Goal: Information Seeking & Learning: Learn about a topic

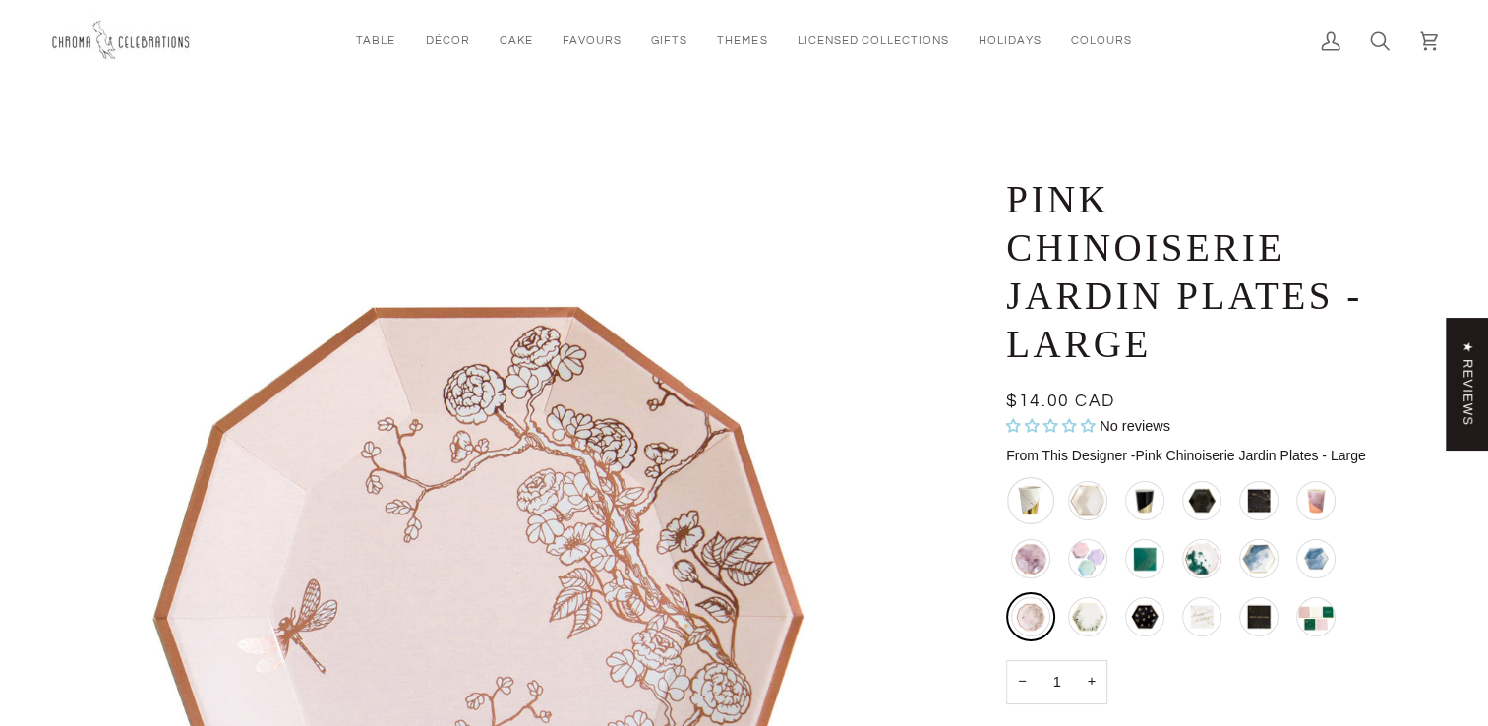
click at [1031, 497] on div "Marble and Gold Colourblock Cups" at bounding box center [1030, 500] width 47 height 47
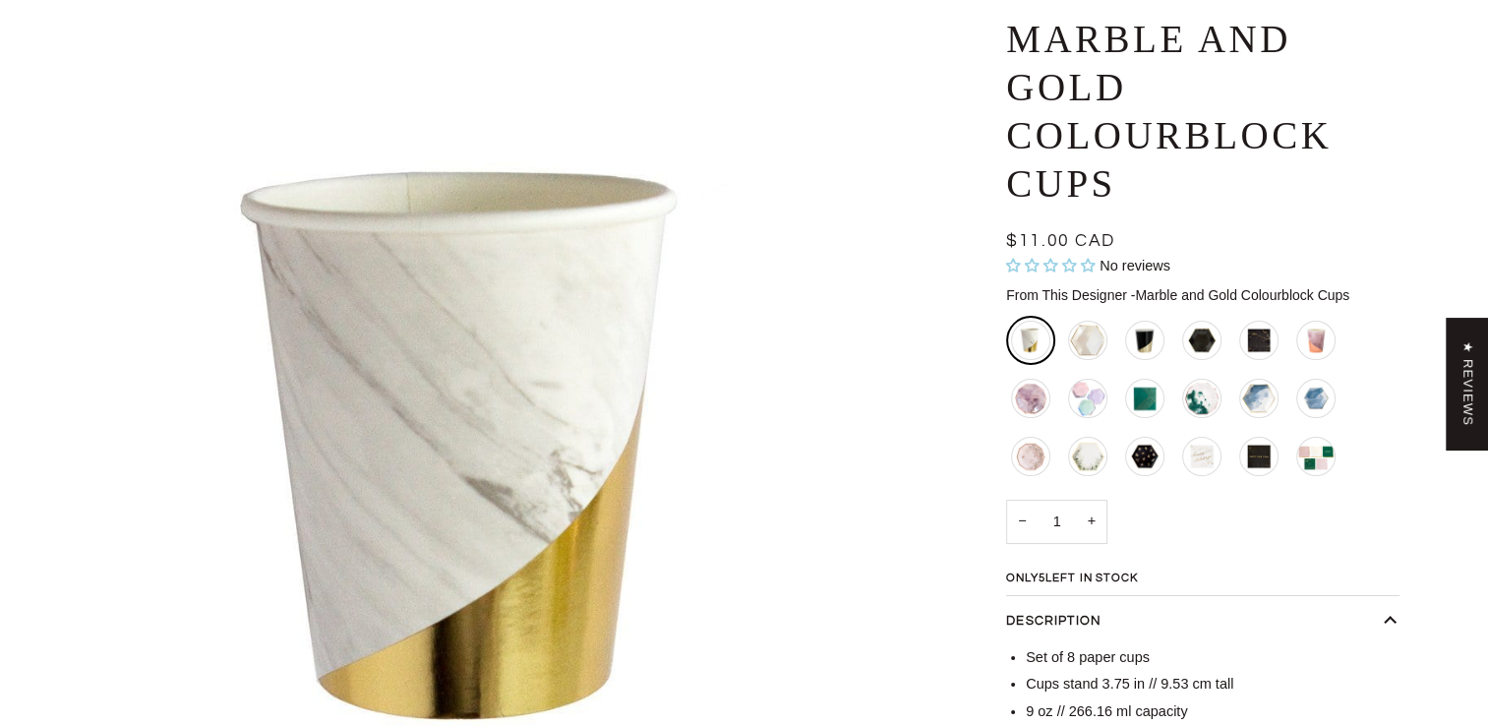
scroll to position [197, 0]
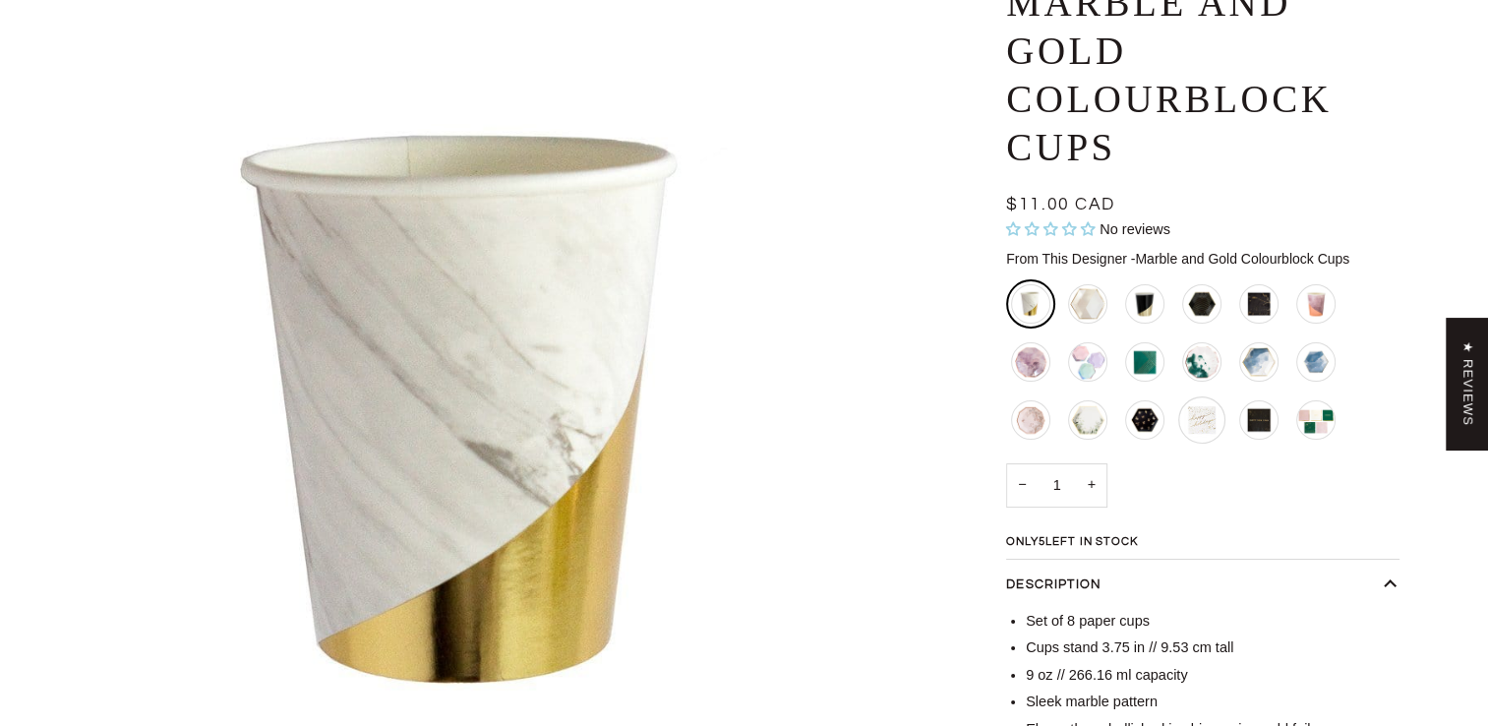
click at [1197, 424] on div "Gold Flecked Happy Holiday Napkins - Small" at bounding box center [1201, 419] width 47 height 47
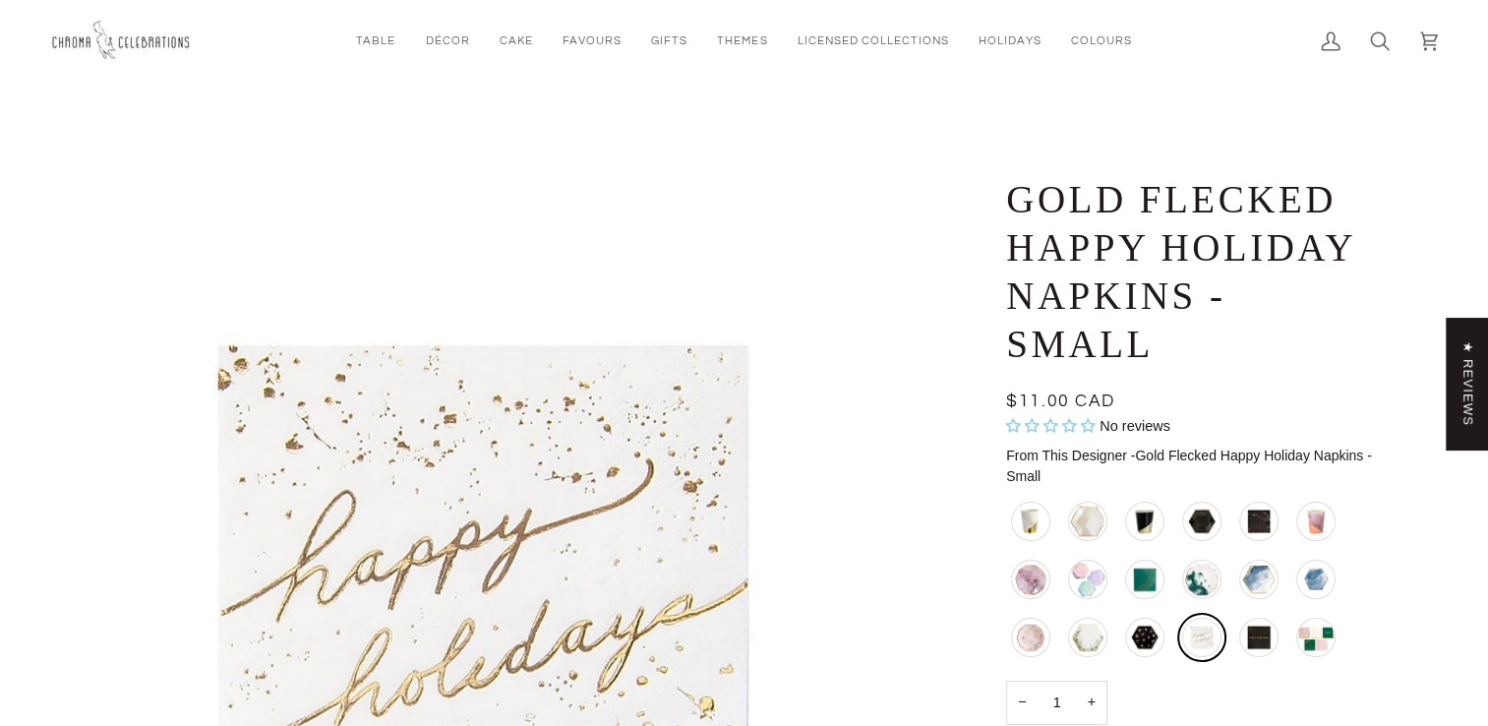
scroll to position [197, 0]
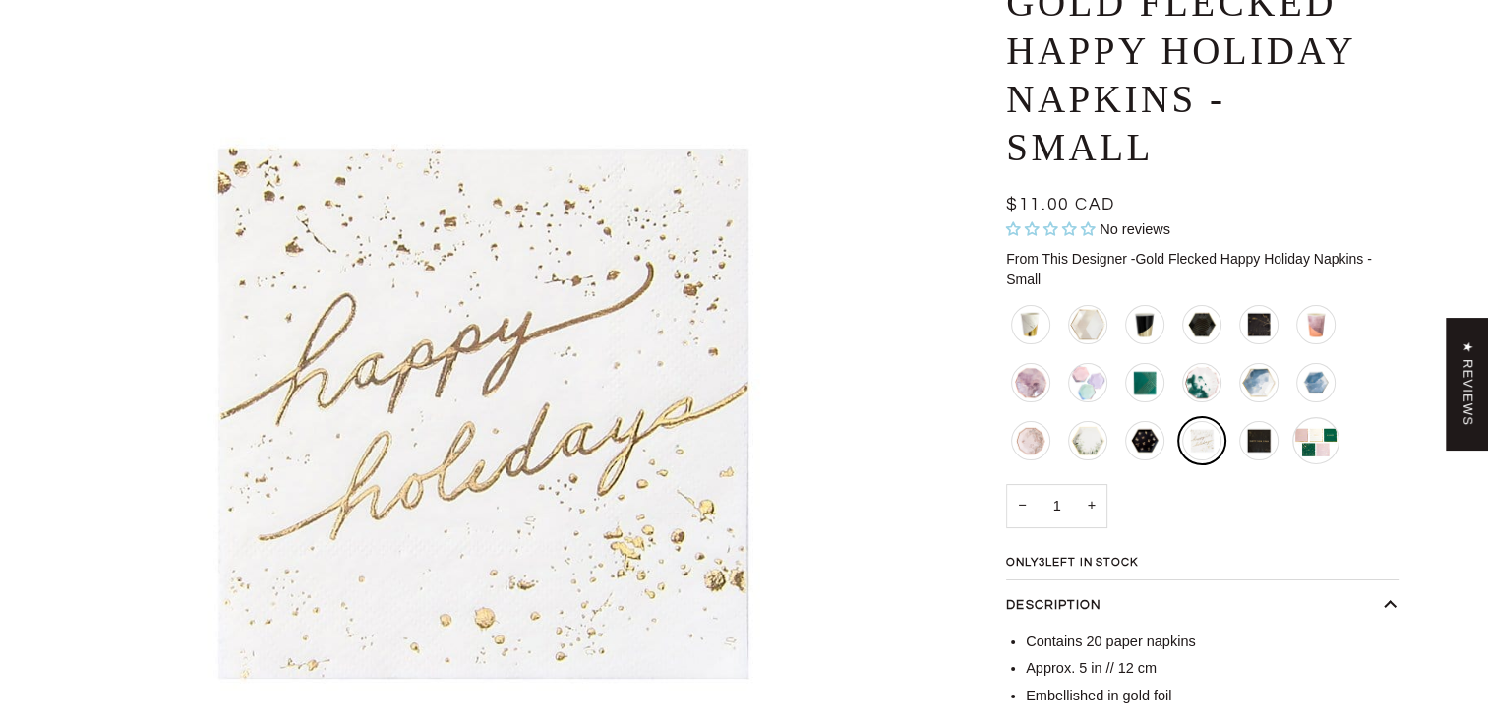
click at [1330, 448] on div "Peace, Love, Wonder, Joy, Hope Boxed Set Napkins - Small" at bounding box center [1316, 440] width 47 height 47
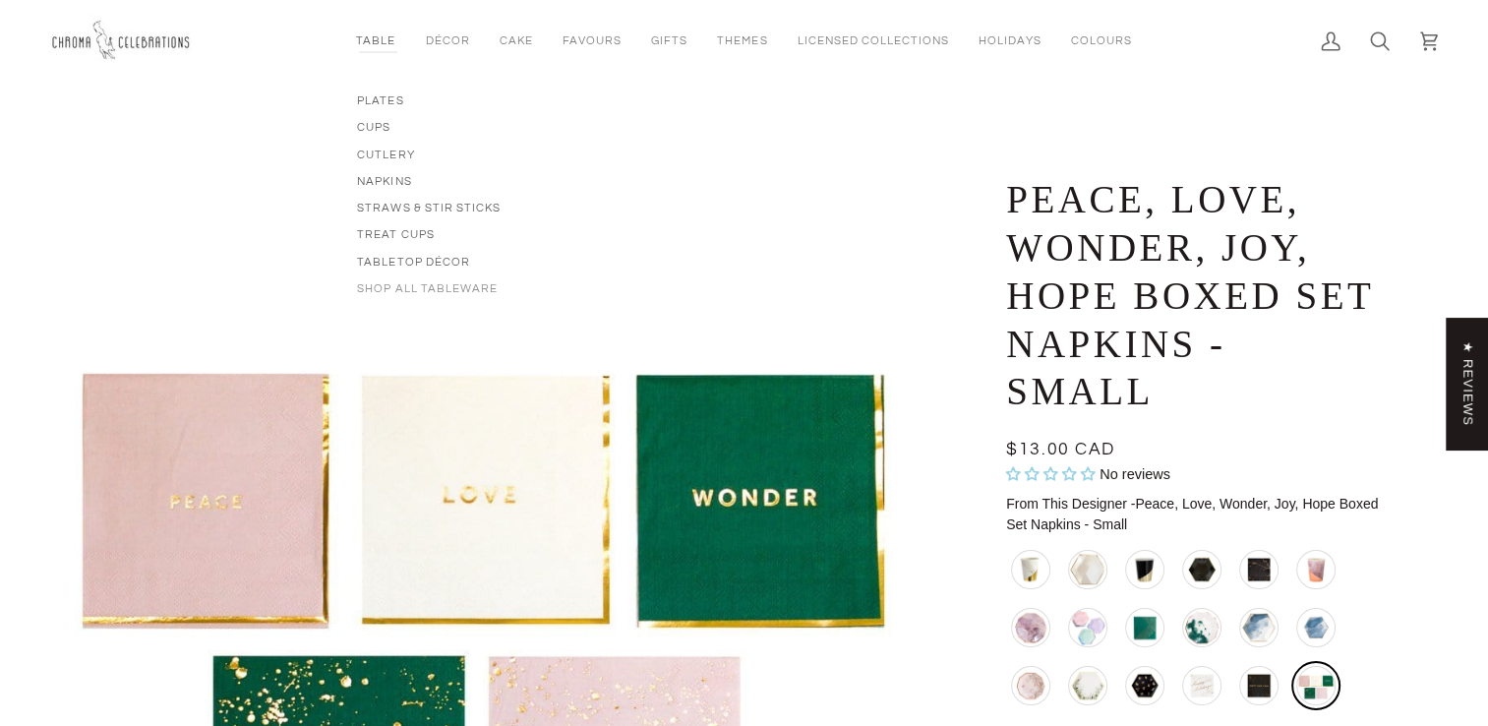
click at [434, 285] on span "Shop All Tableware" at bounding box center [429, 288] width 144 height 17
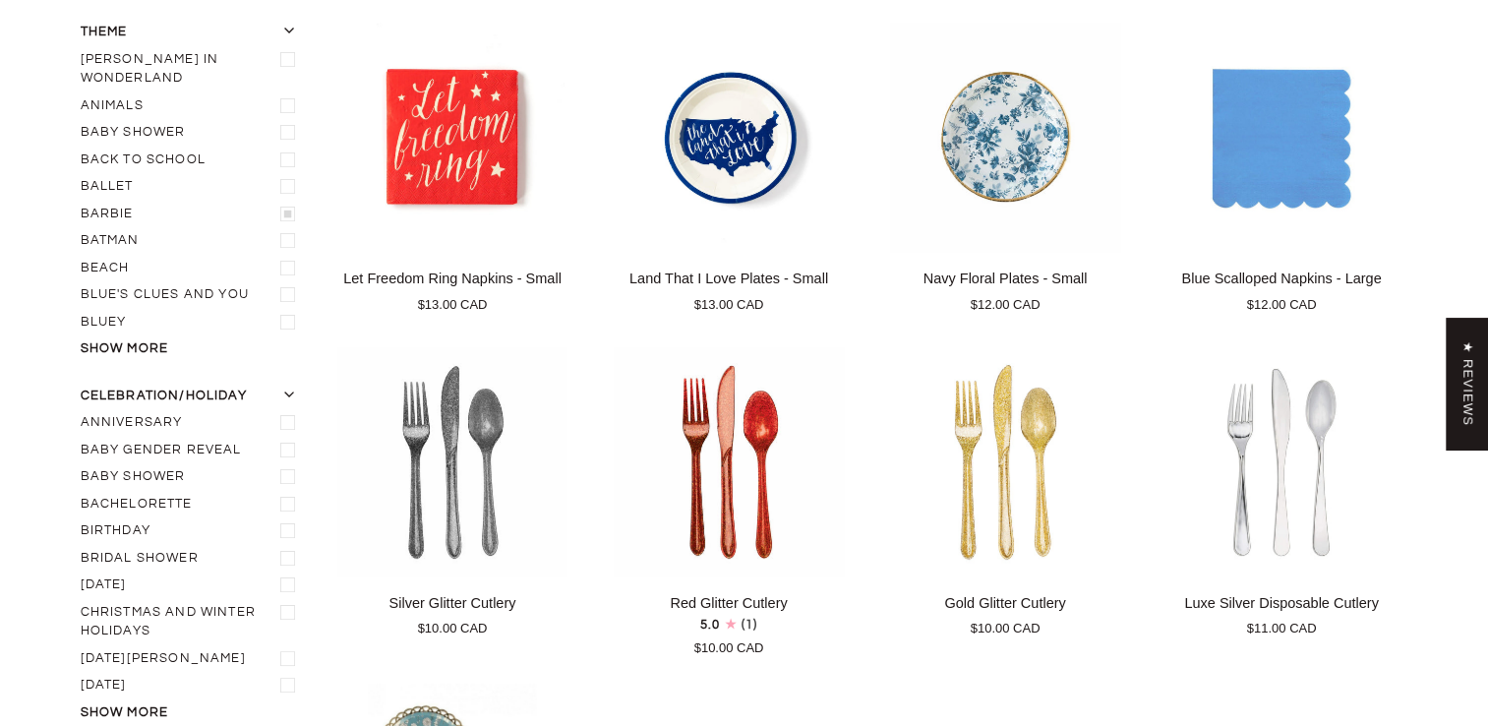
scroll to position [197, 0]
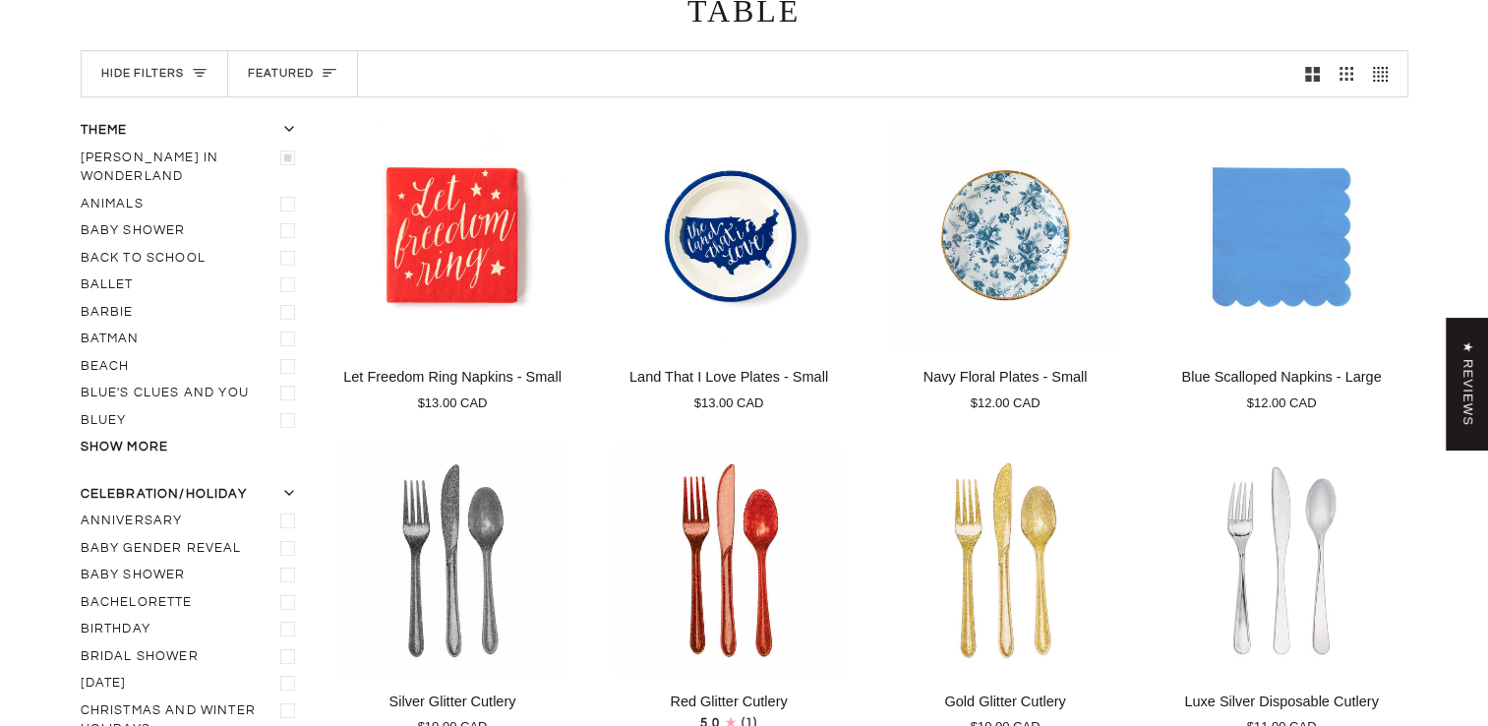
click at [179, 156] on label "[PERSON_NAME] In Wonderland" at bounding box center [192, 168] width 222 height 46
click at [81, 145] on input "[PERSON_NAME] In Wonderland" at bounding box center [81, 145] width 0 height 0
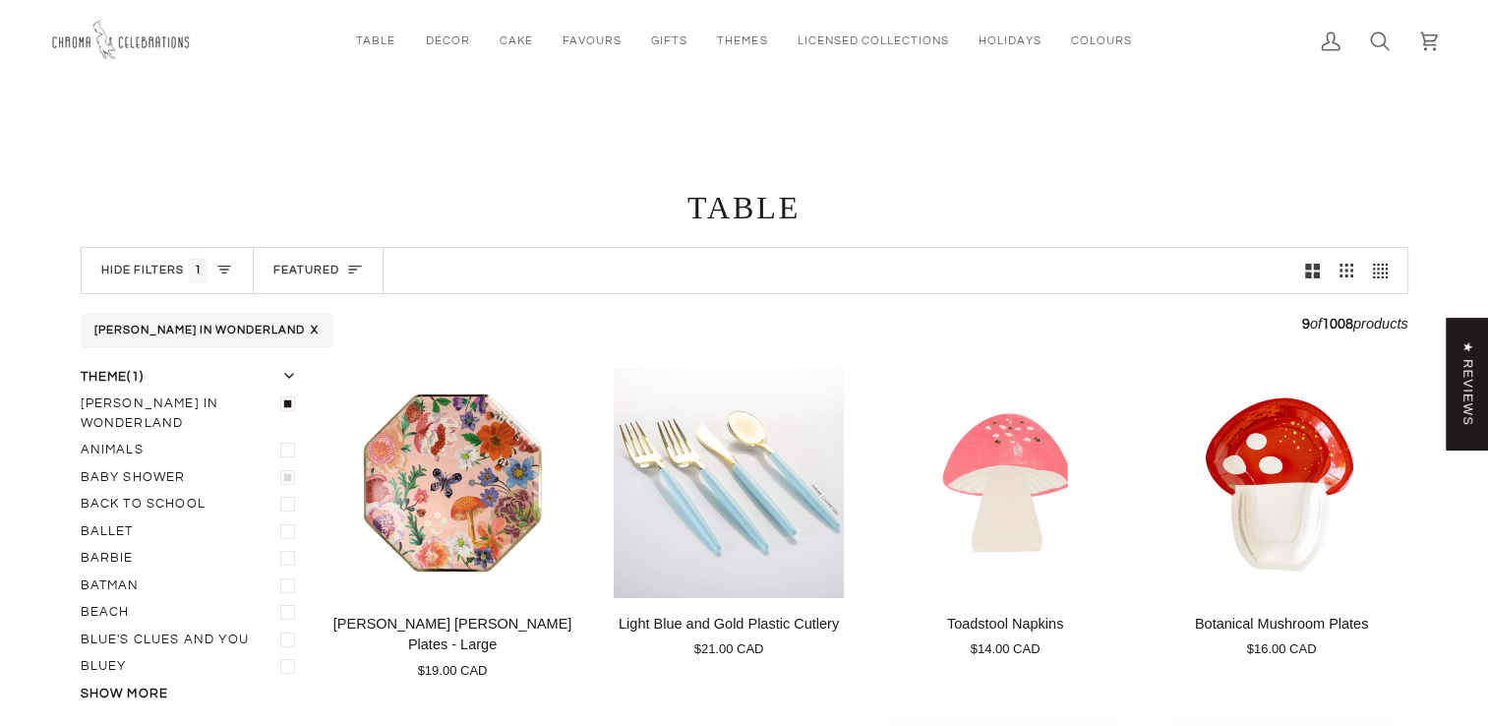
click at [155, 464] on label "Baby Shower" at bounding box center [192, 478] width 222 height 28
click at [81, 464] on input "Baby Shower" at bounding box center [81, 464] width 0 height 0
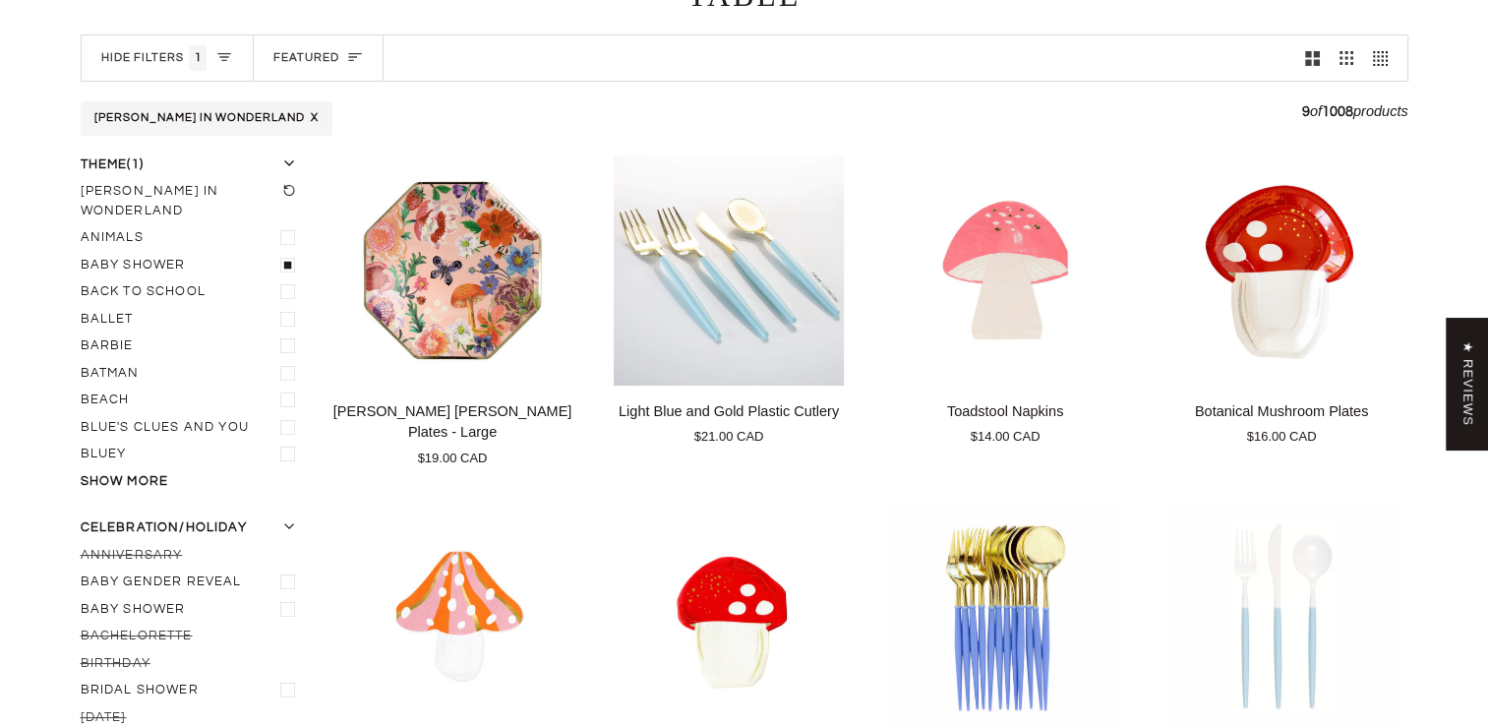
scroll to position [227, 0]
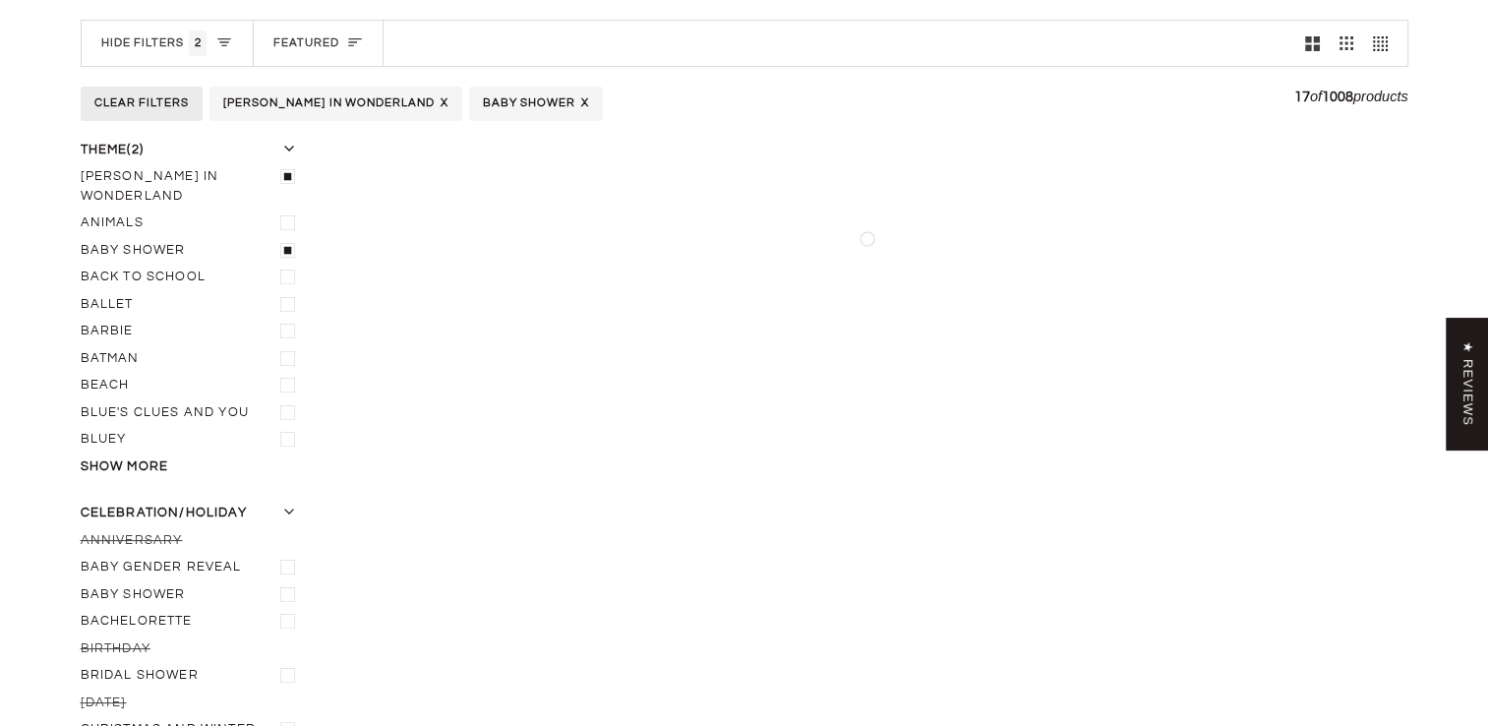
click at [288, 175] on icon "Alice In Wonderland" at bounding box center [289, 175] width 12 height 13
click at [81, 163] on input "[PERSON_NAME] In Wonderland" at bounding box center [81, 163] width 0 height 0
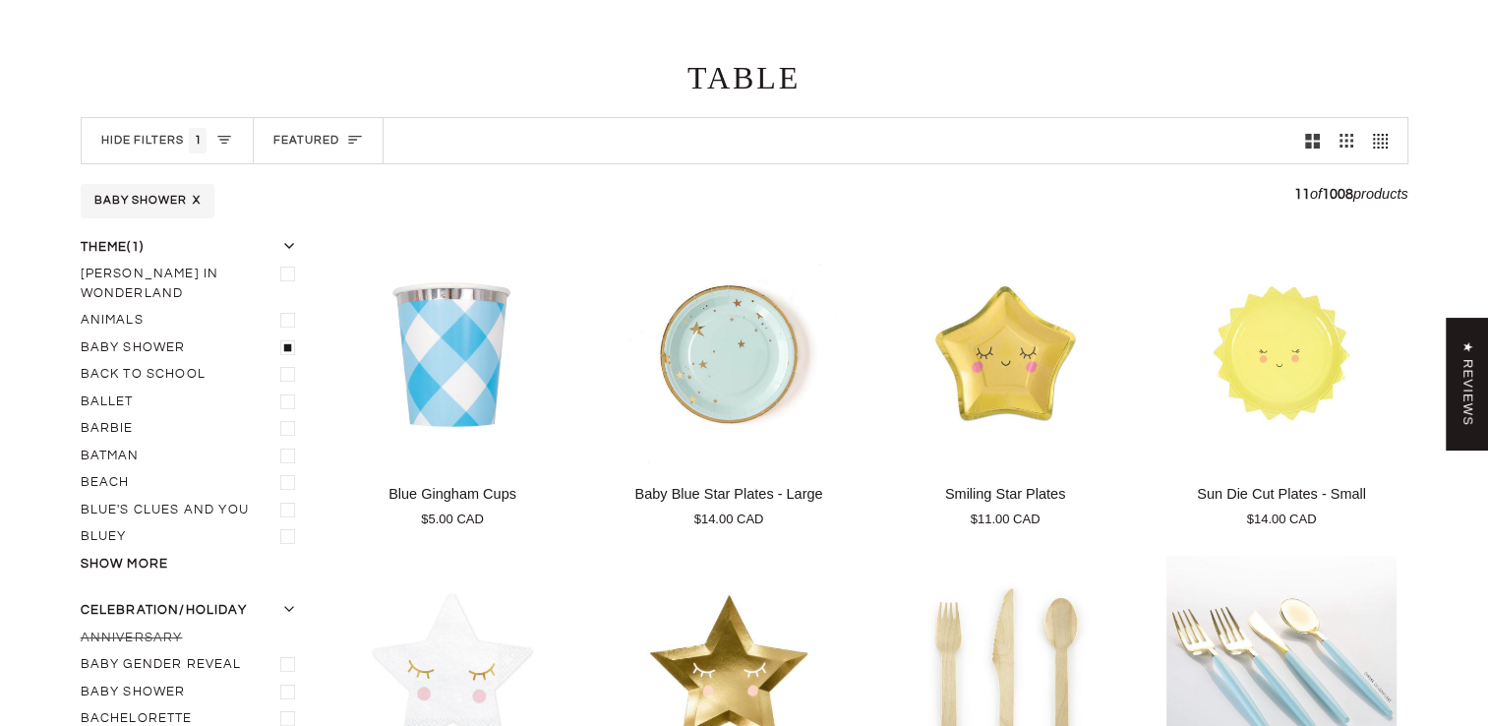
scroll to position [129, 0]
click at [154, 556] on button "Show more" at bounding box center [192, 566] width 222 height 20
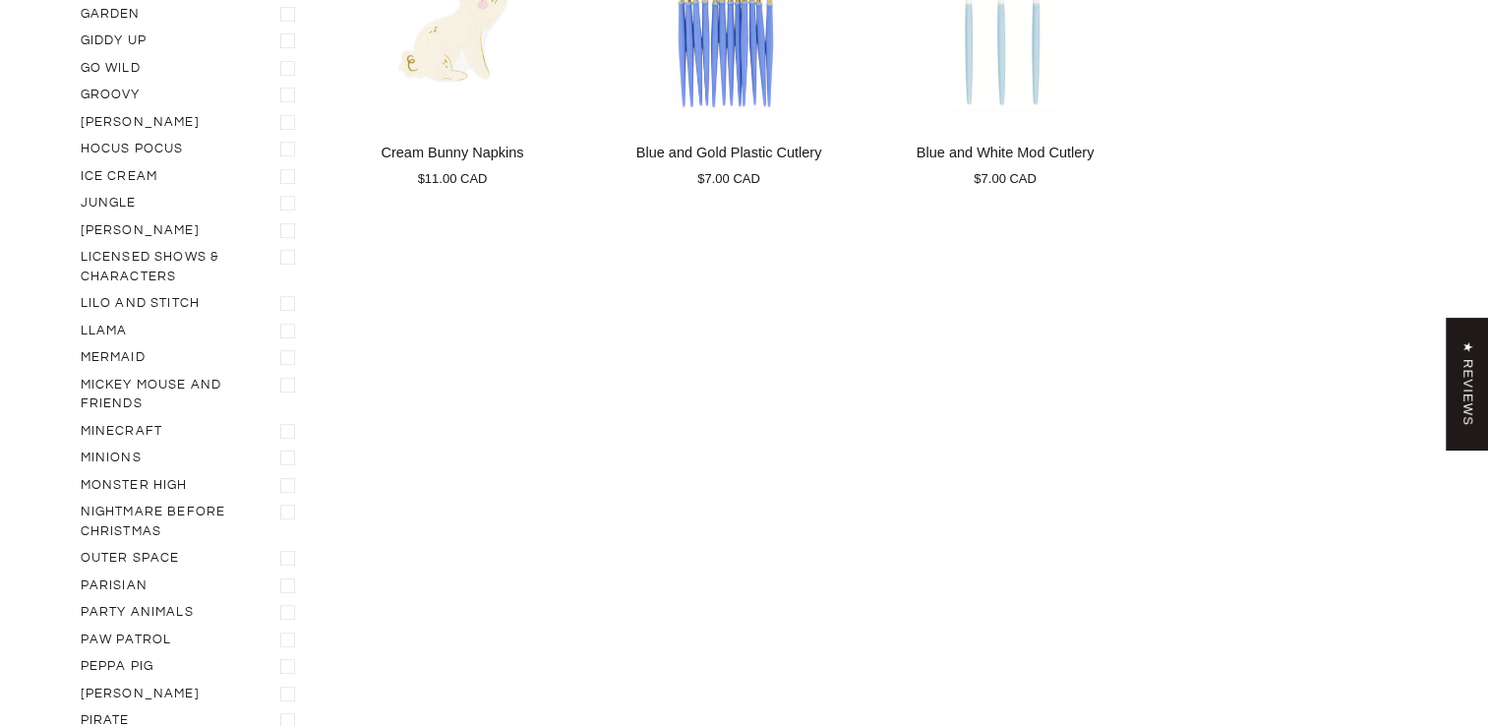
scroll to position [1211, 0]
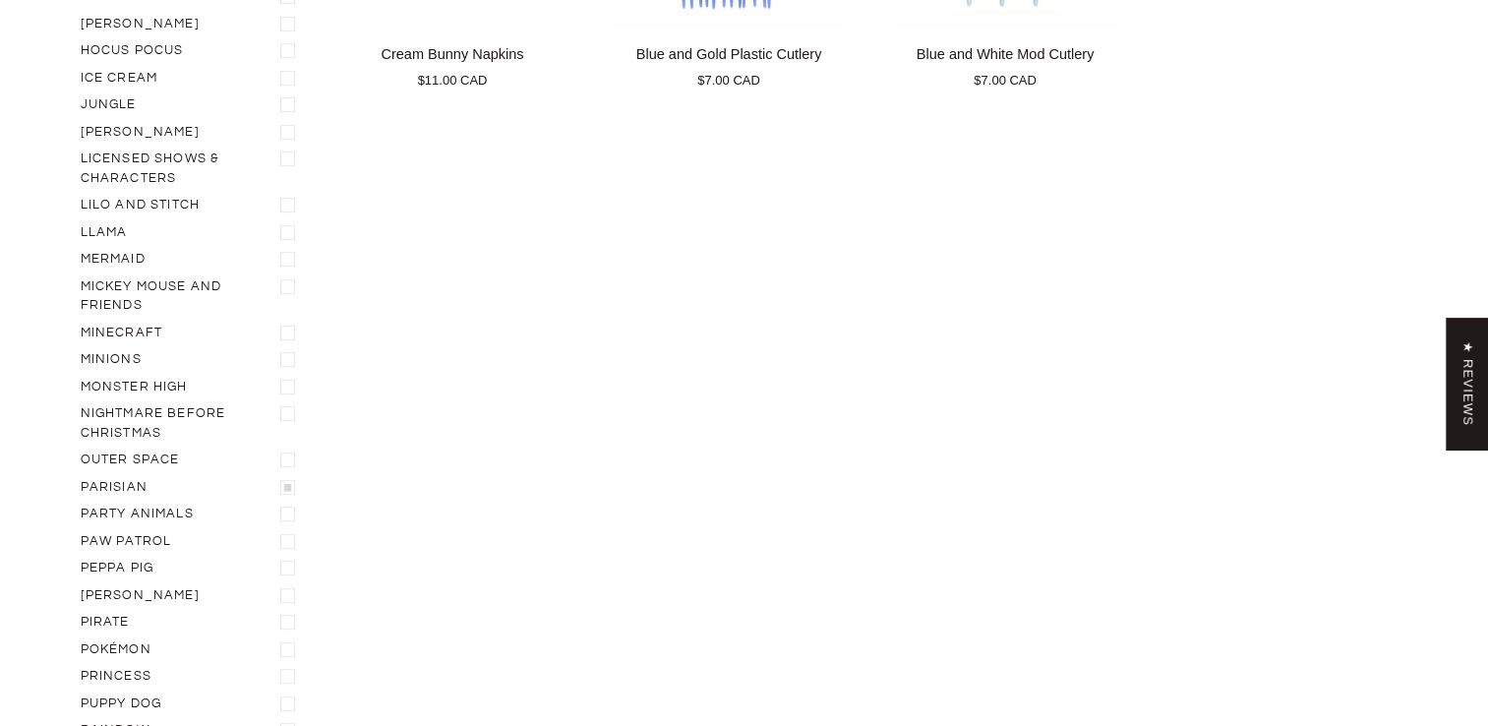
click at [146, 474] on label "Parisian" at bounding box center [192, 488] width 222 height 28
click at [81, 474] on input "Parisian" at bounding box center [81, 474] width 0 height 0
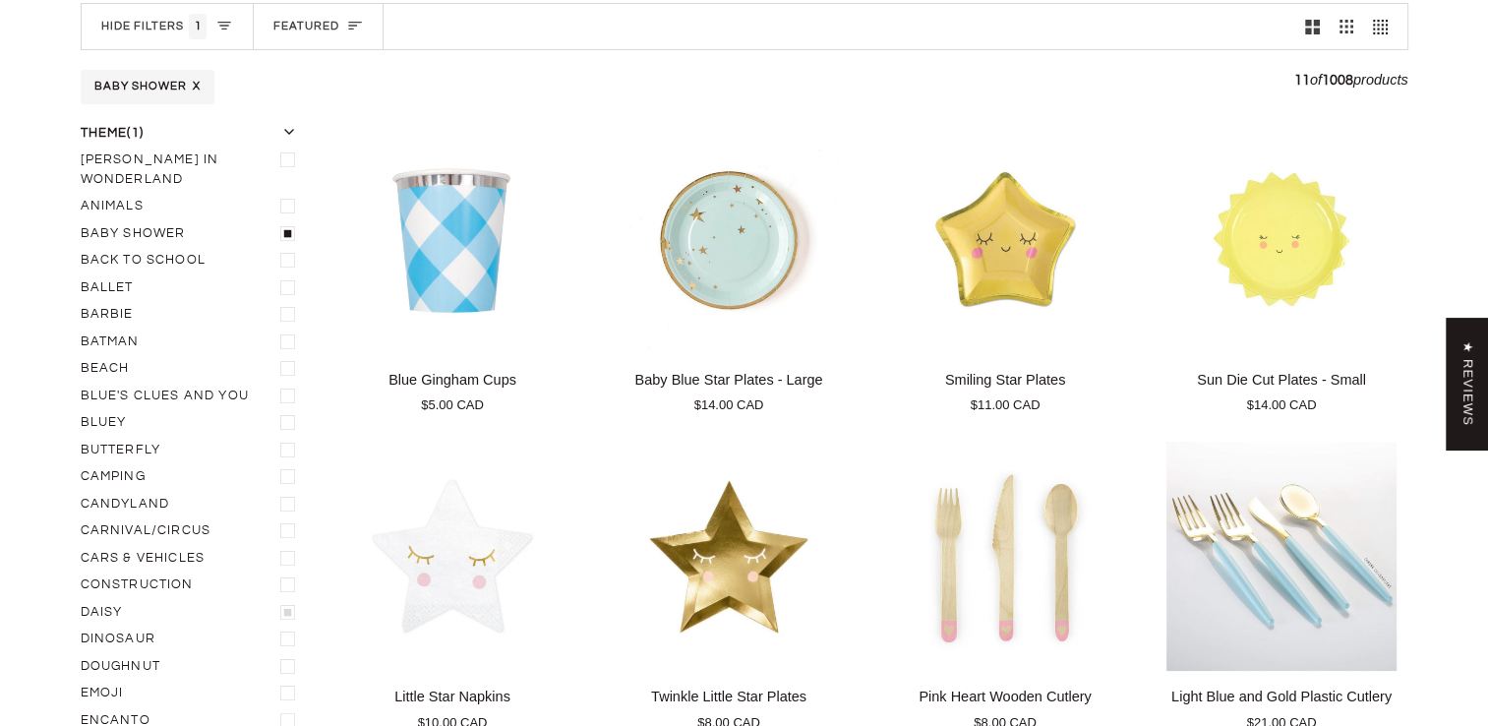
scroll to position [227, 0]
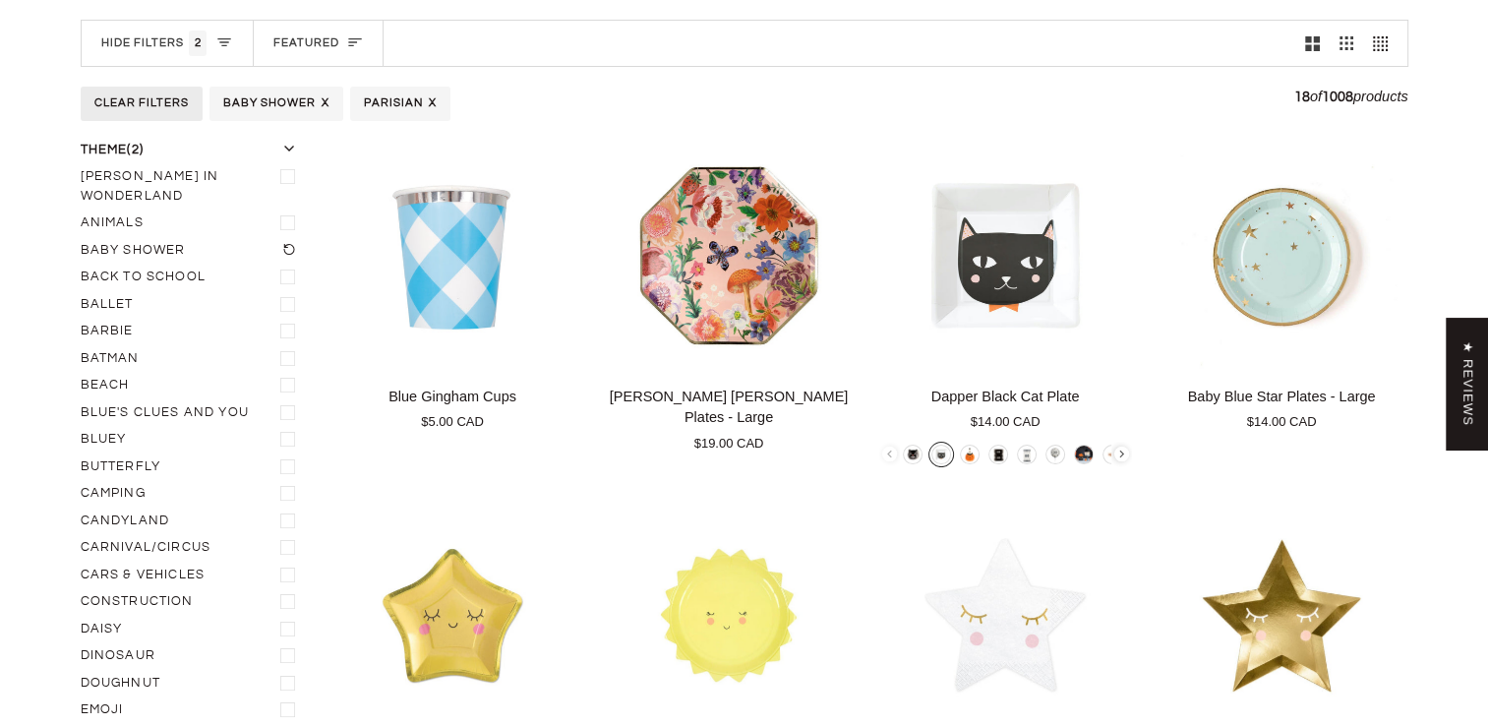
click at [288, 243] on icon "Baby Shower" at bounding box center [289, 249] width 12 height 13
click at [81, 237] on input "Baby Shower" at bounding box center [81, 237] width 0 height 0
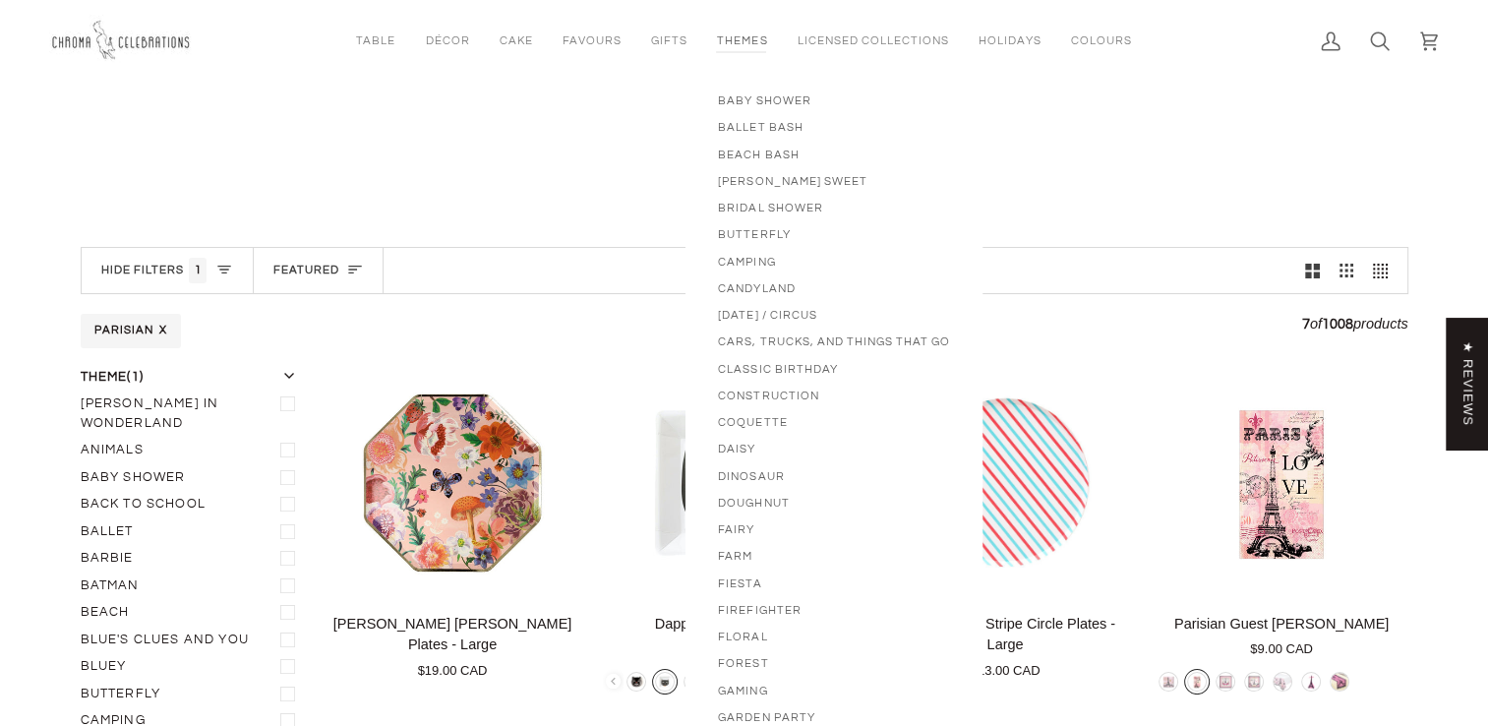
click at [741, 43] on link "Themes" at bounding box center [742, 41] width 80 height 82
click at [747, 94] on span "Baby Shower" at bounding box center [834, 100] width 232 height 17
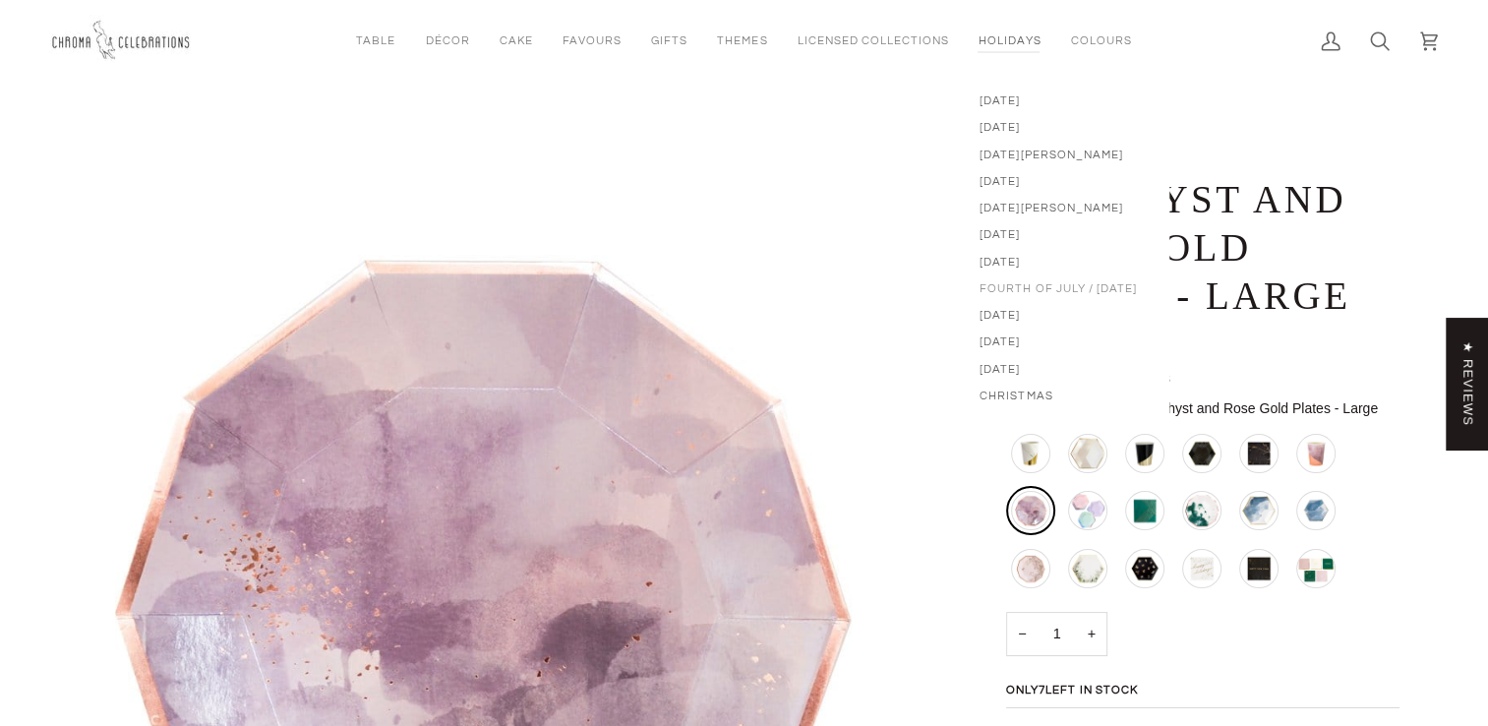
click at [1019, 286] on span "Fourth of July / [DATE]" at bounding box center [1058, 288] width 157 height 17
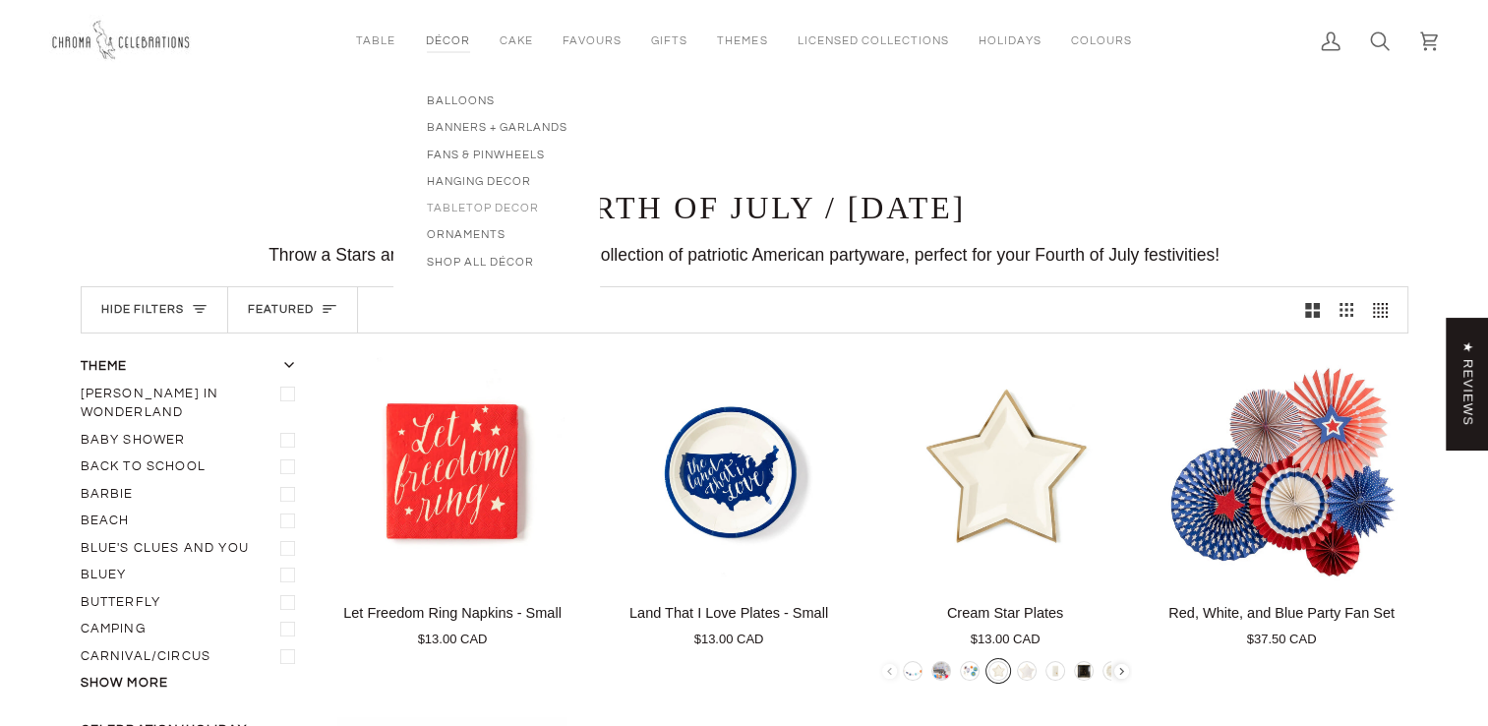
click at [491, 204] on span "Tabletop Decor" at bounding box center [497, 208] width 142 height 17
